Goal: Task Accomplishment & Management: Complete application form

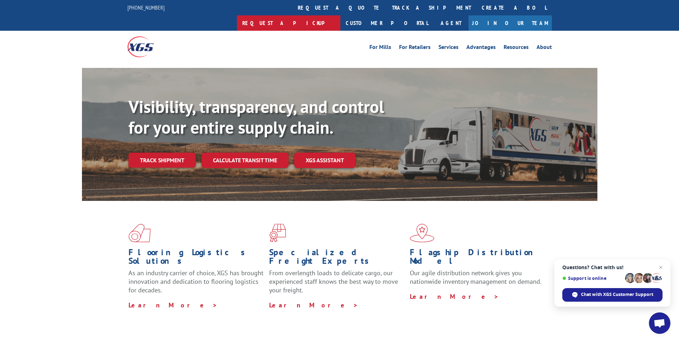
click at [340, 15] on link "Request a pickup" at bounding box center [288, 22] width 103 height 15
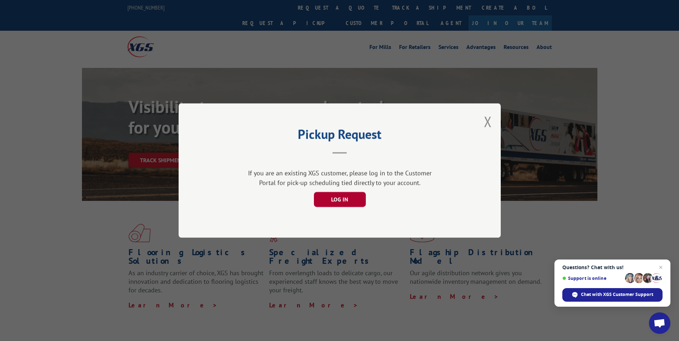
click at [346, 198] on button "LOG IN" at bounding box center [339, 199] width 52 height 15
